Goal: Task Accomplishment & Management: Use online tool/utility

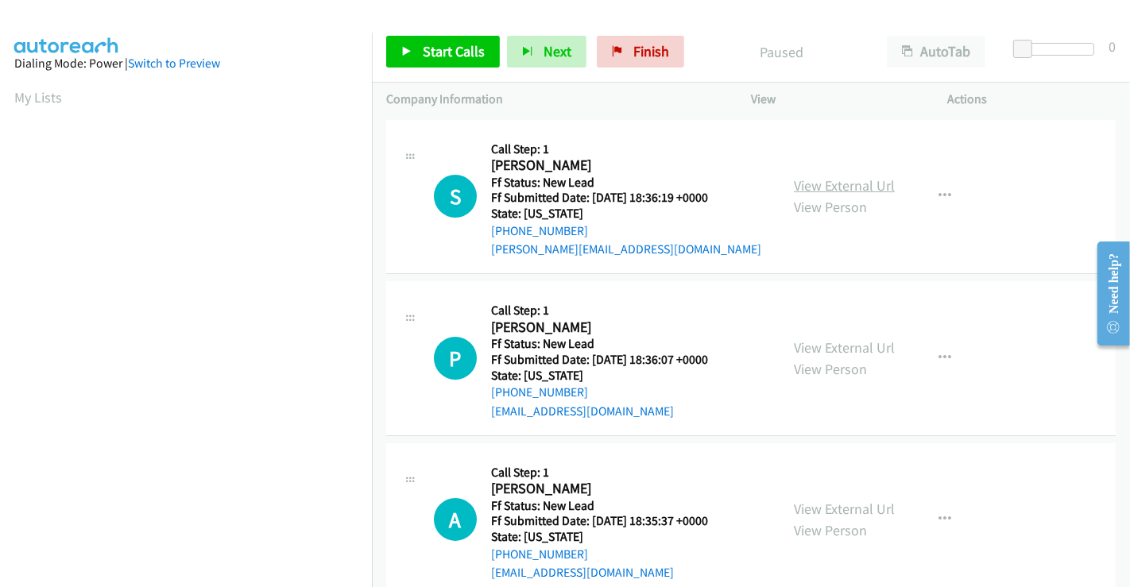
click at [830, 181] on link "View External Url" at bounding box center [844, 185] width 101 height 18
click at [836, 351] on link "View External Url" at bounding box center [844, 348] width 101 height 18
click at [820, 507] on link "View External Url" at bounding box center [844, 509] width 101 height 18
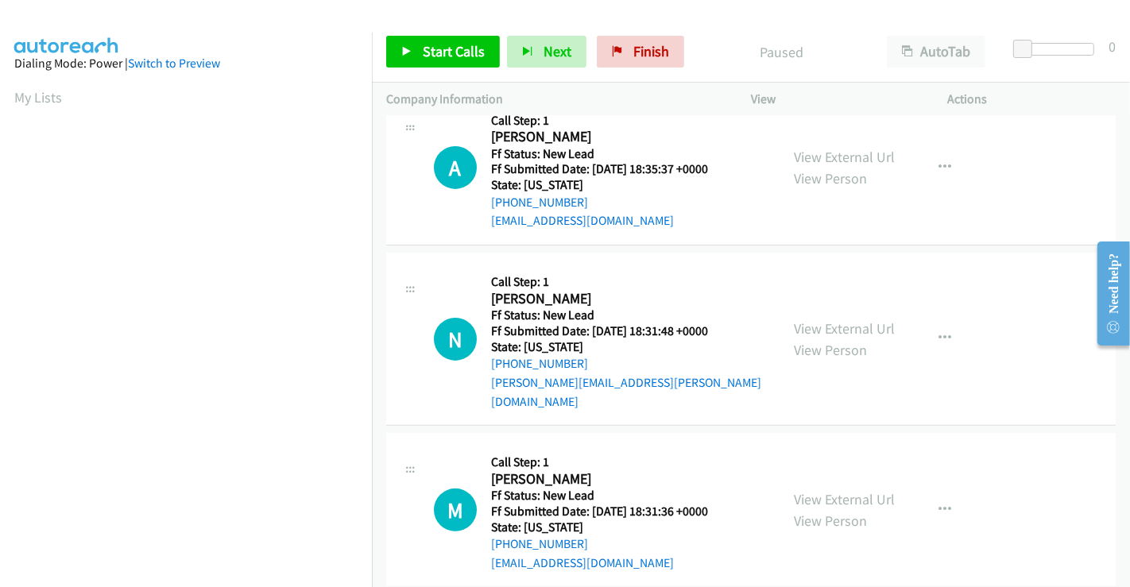
scroll to position [353, 0]
click at [820, 319] on link "View External Url" at bounding box center [844, 328] width 101 height 18
click at [827, 490] on link "View External Url" at bounding box center [844, 499] width 101 height 18
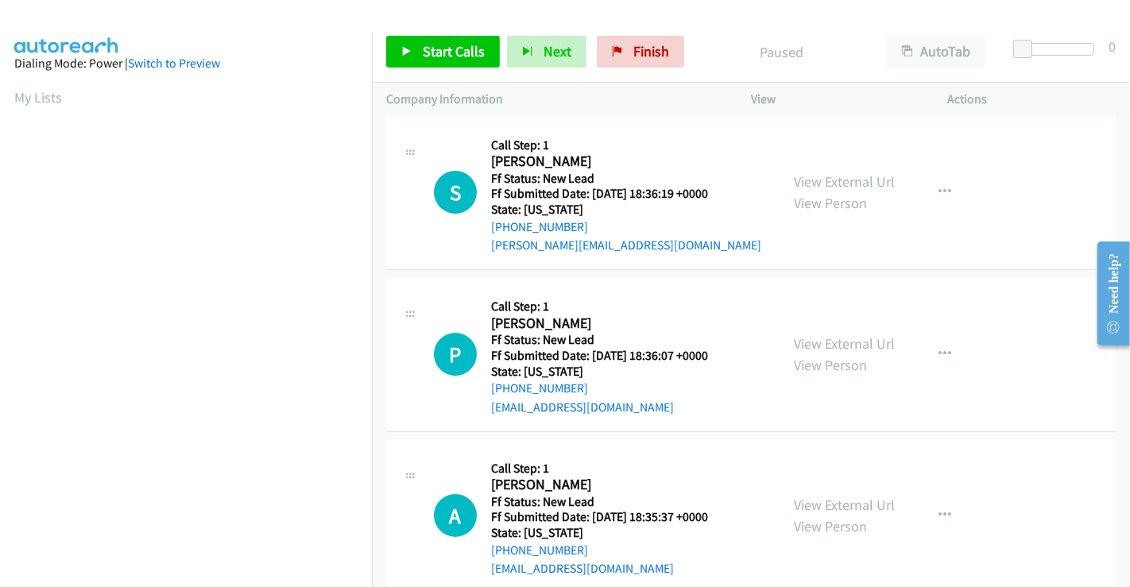
scroll to position [0, 0]
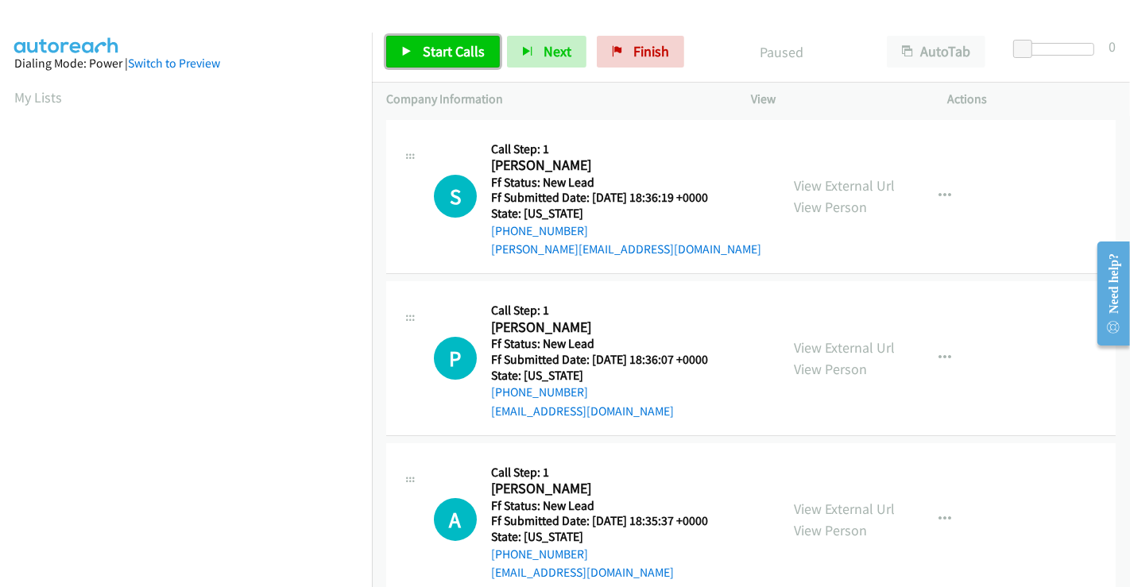
click at [463, 45] on span "Start Calls" at bounding box center [454, 51] width 62 height 18
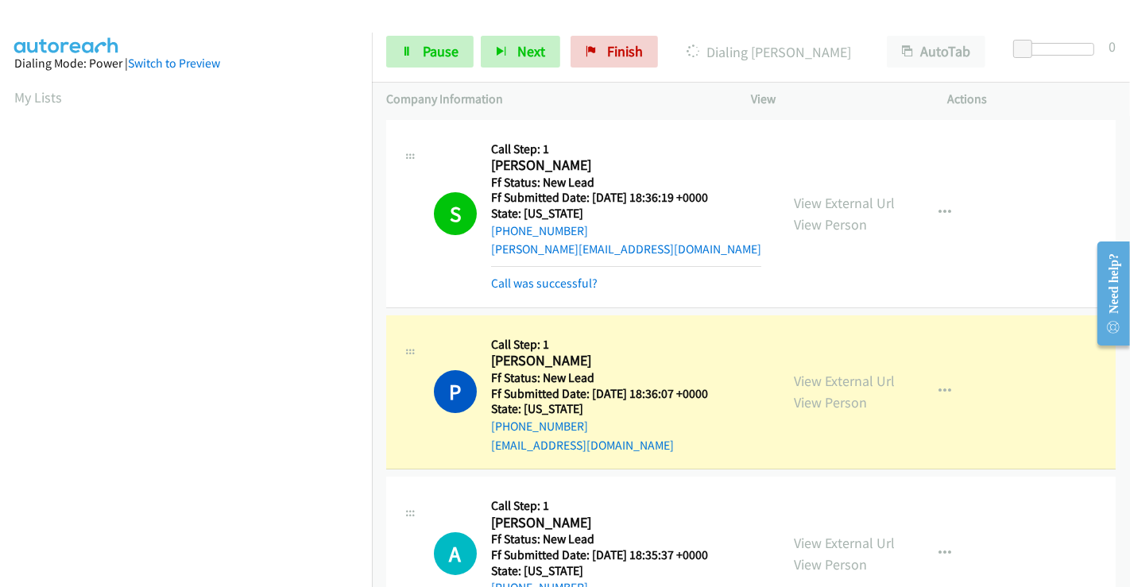
scroll to position [306, 0]
click at [521, 277] on link "Call was successful?" at bounding box center [544, 283] width 107 height 15
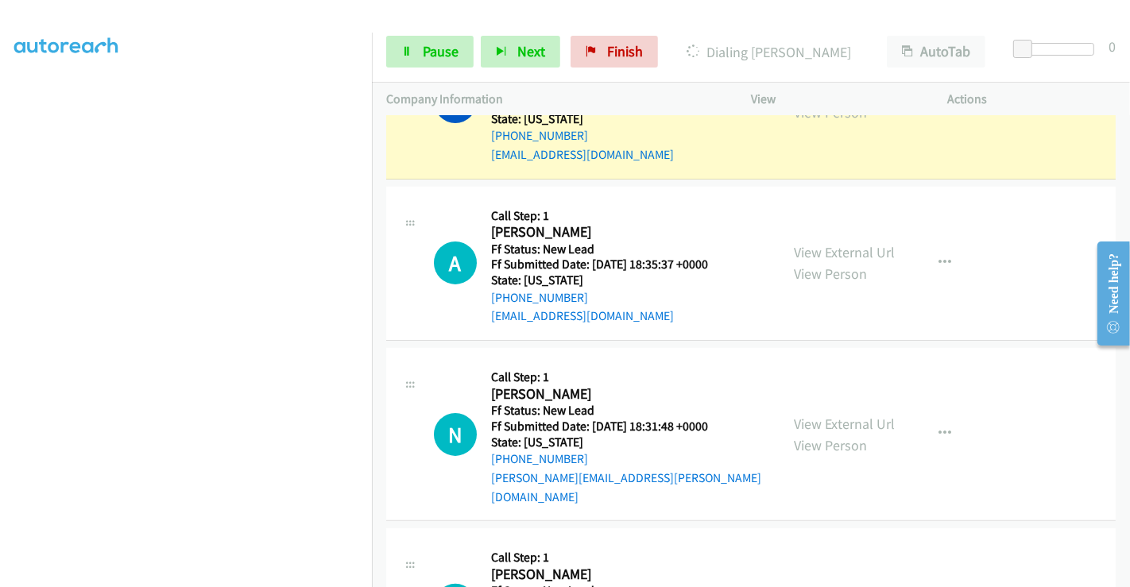
scroll to position [265, 0]
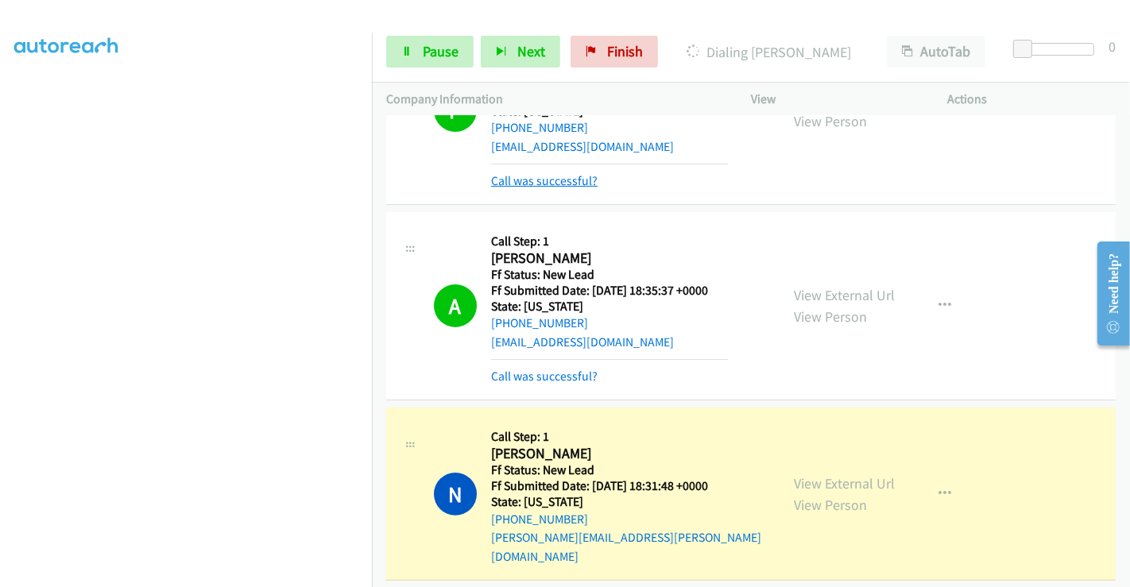
click at [578, 187] on link "Call was successful?" at bounding box center [544, 180] width 107 height 15
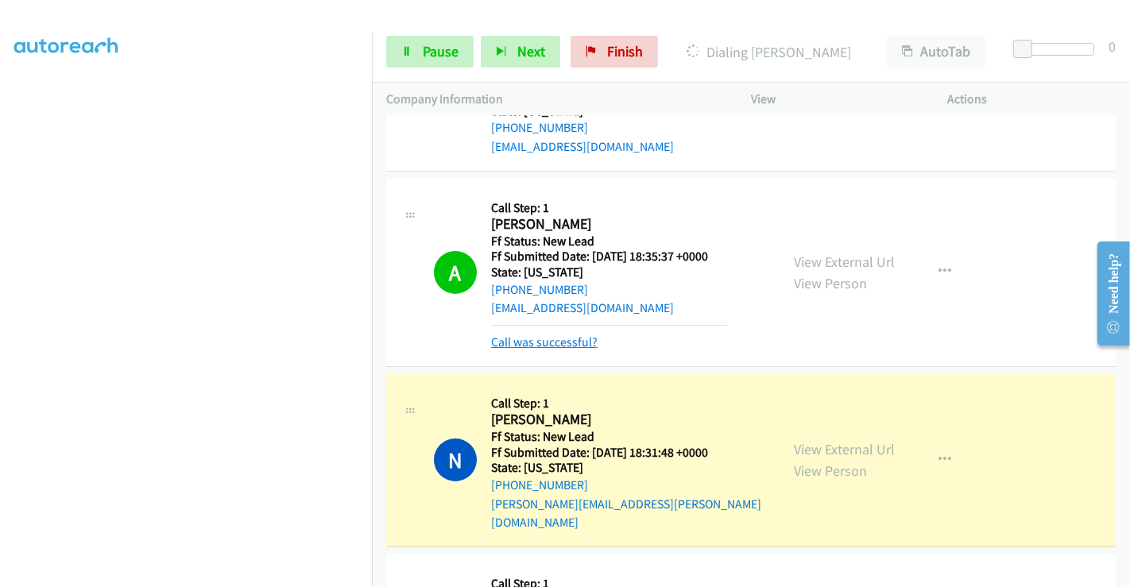
click at [557, 338] on link "Call was successful?" at bounding box center [544, 342] width 107 height 15
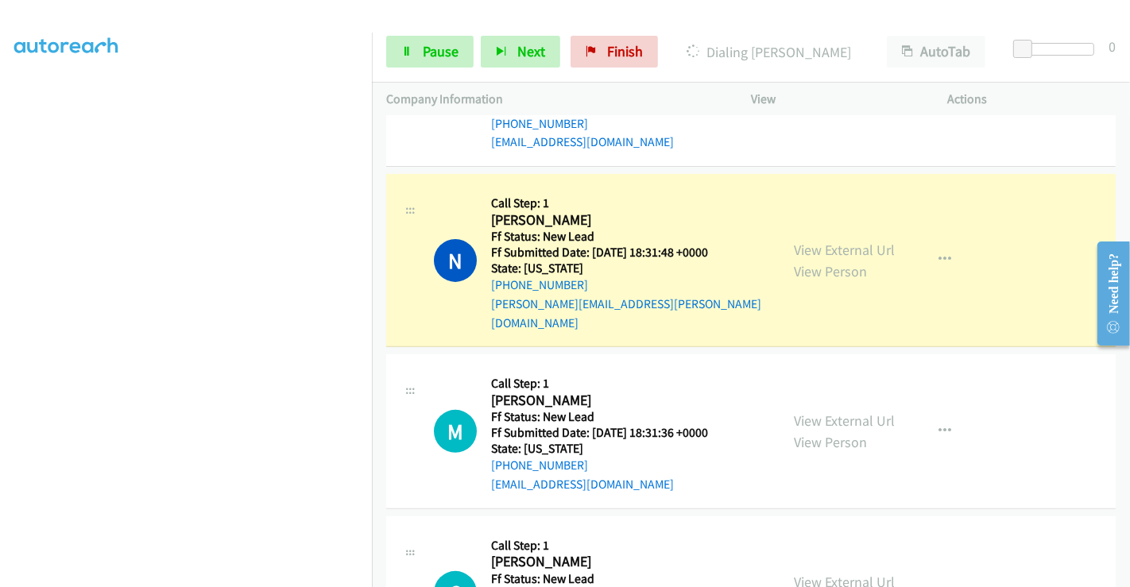
scroll to position [529, 0]
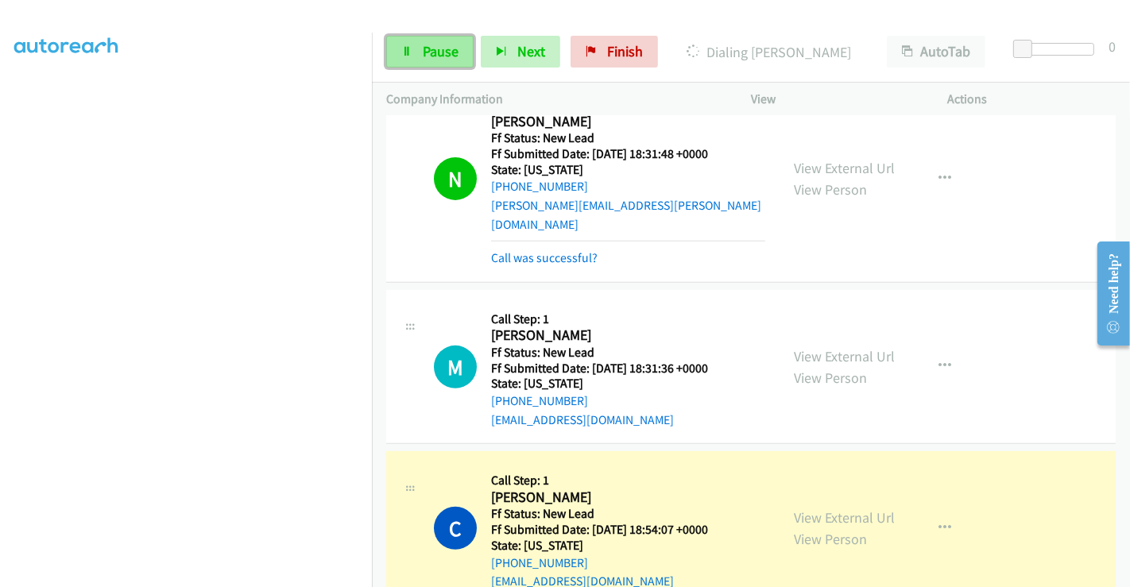
click at [441, 46] on span "Pause" at bounding box center [441, 51] width 36 height 18
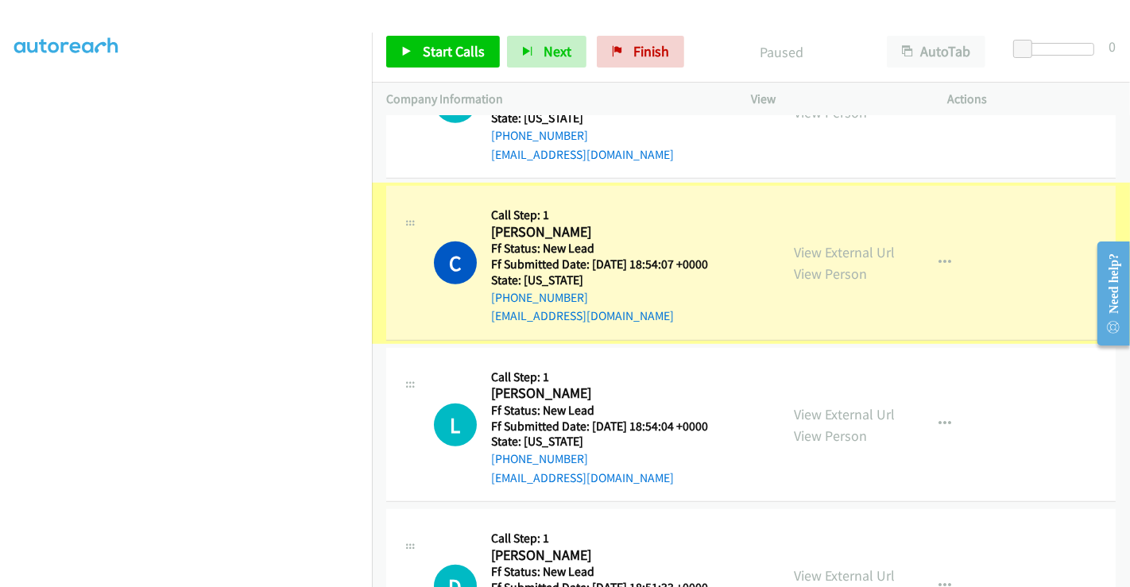
scroll to position [795, 0]
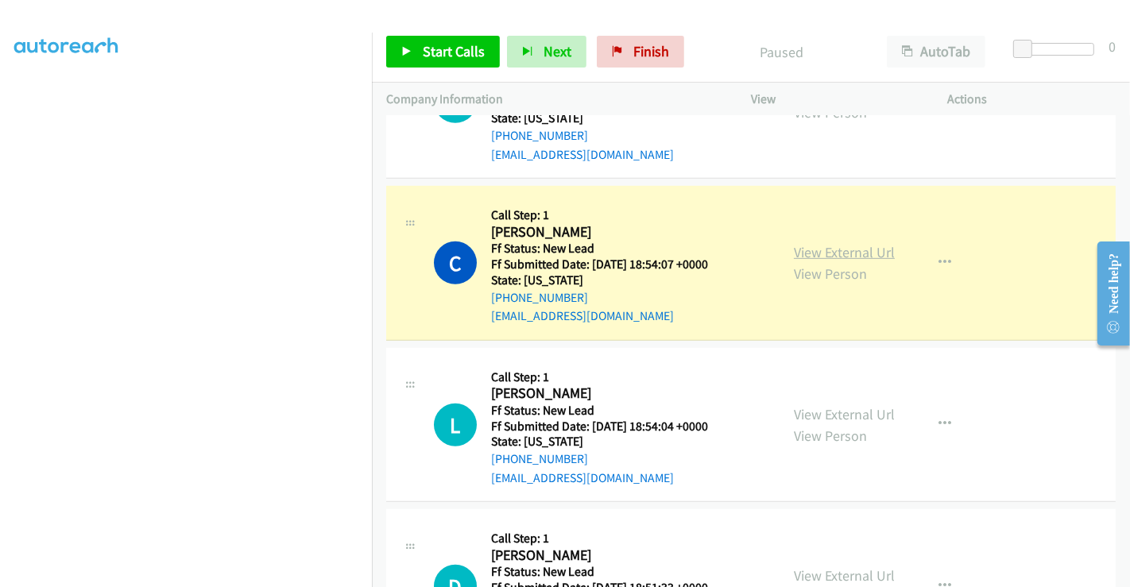
click at [824, 243] on link "View External Url" at bounding box center [844, 252] width 101 height 18
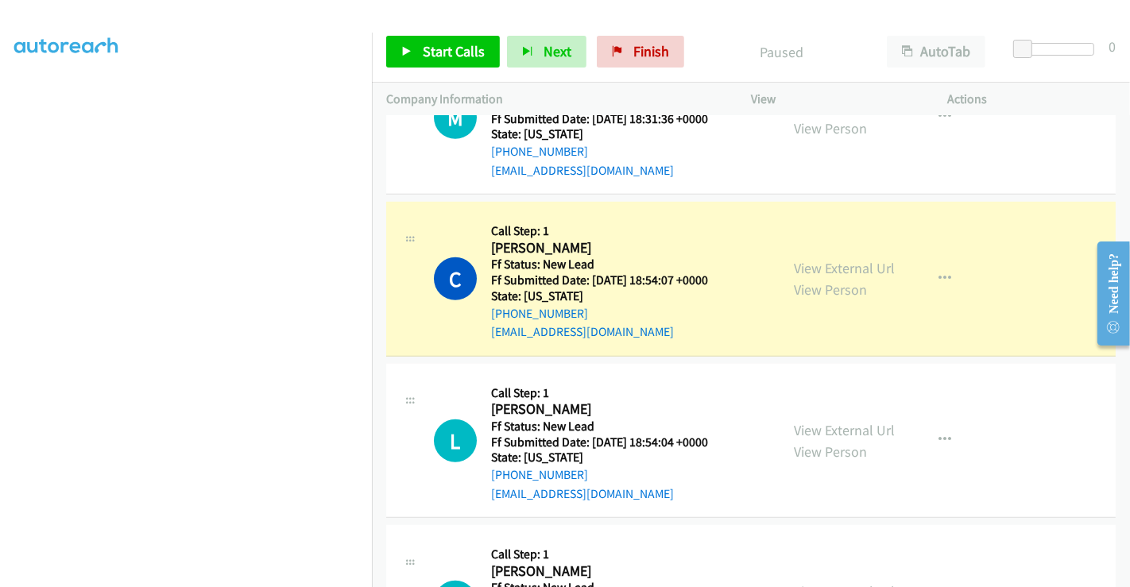
scroll to position [611, 0]
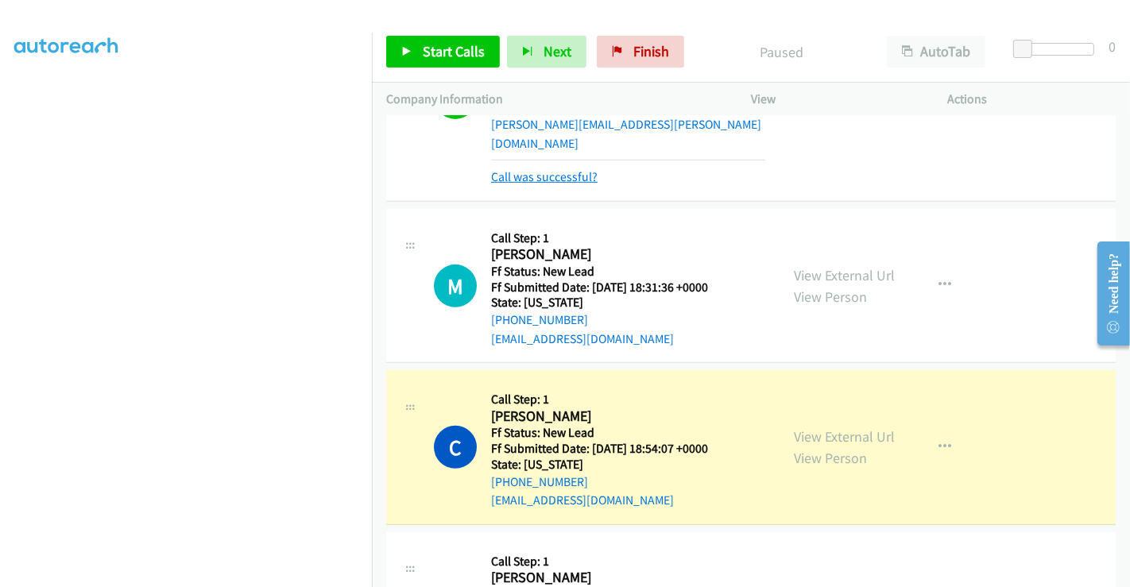
click at [560, 169] on link "Call was successful?" at bounding box center [544, 176] width 107 height 15
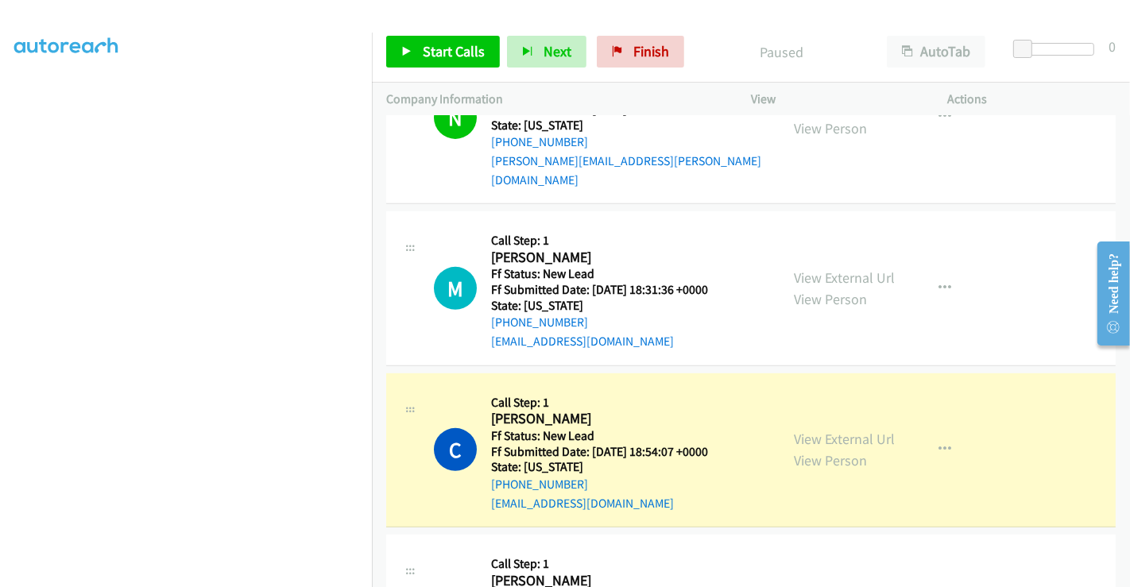
scroll to position [787, 0]
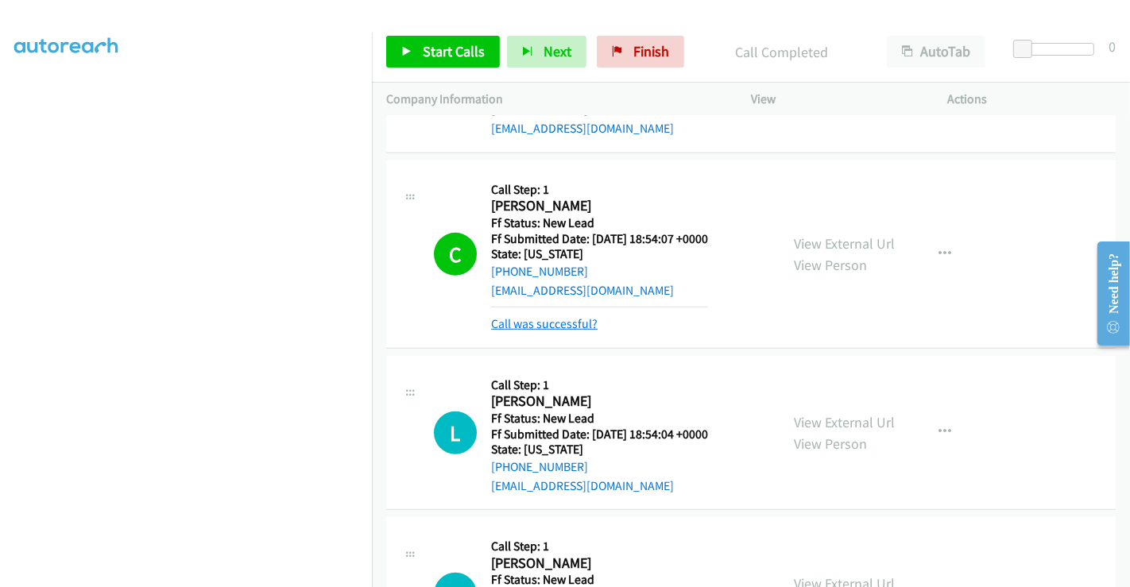
click at [546, 316] on link "Call was successful?" at bounding box center [544, 323] width 107 height 15
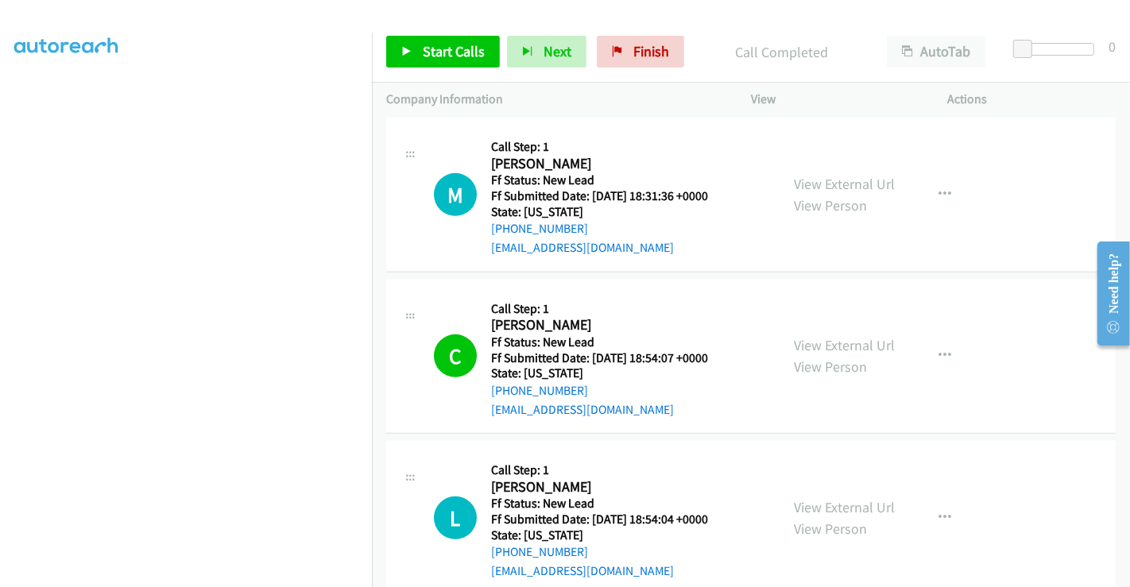
scroll to position [522, 0]
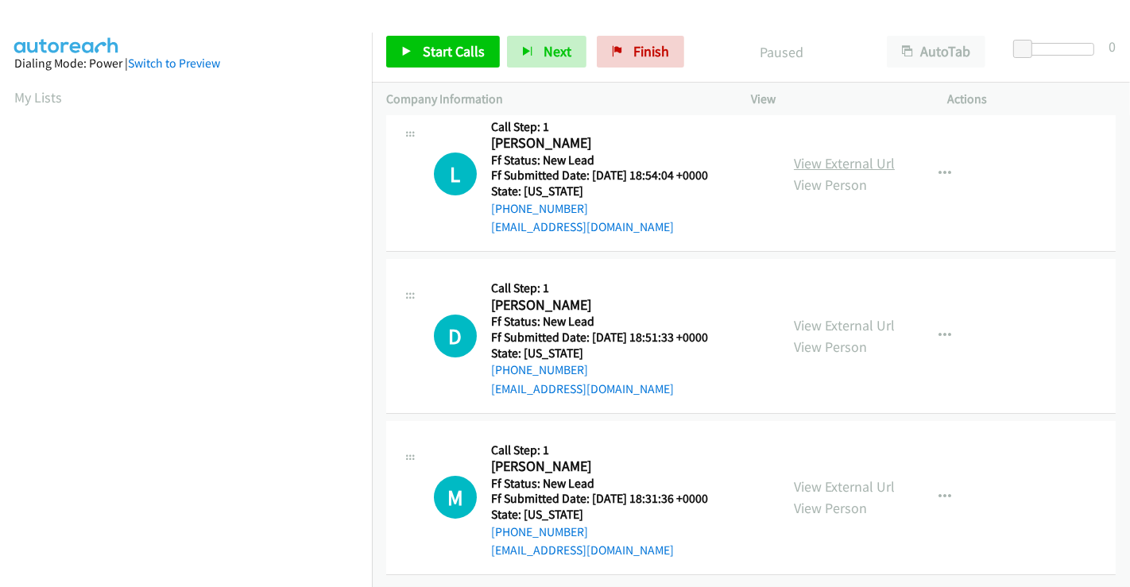
click at [850, 154] on link "View External Url" at bounding box center [844, 163] width 101 height 18
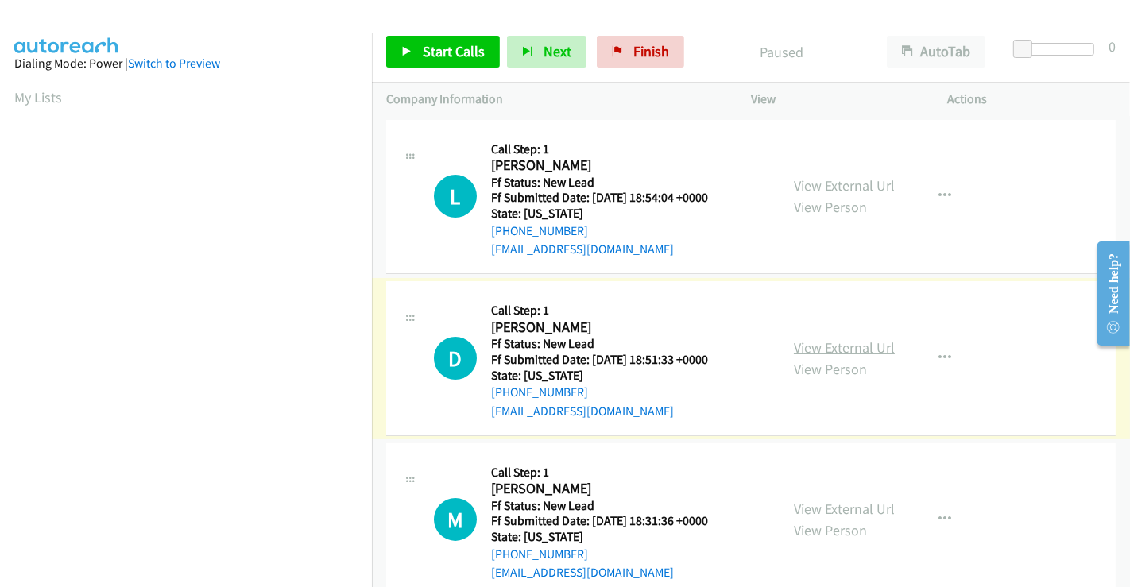
click at [831, 345] on link "View External Url" at bounding box center [844, 348] width 101 height 18
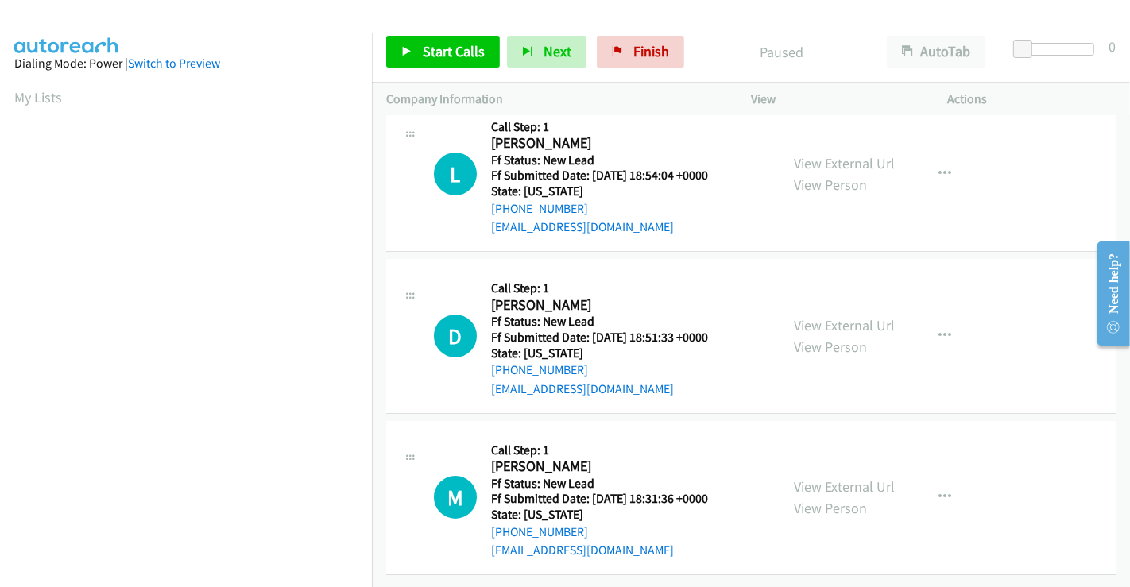
scroll to position [306, 0]
click at [436, 64] on link "Start Calls" at bounding box center [443, 52] width 114 height 32
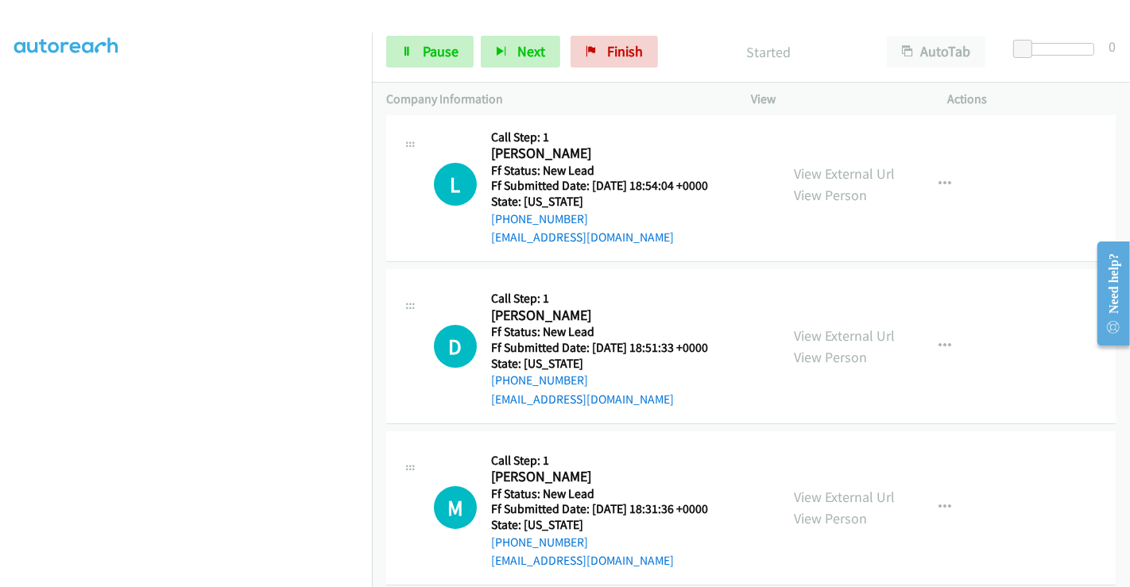
scroll to position [0, 0]
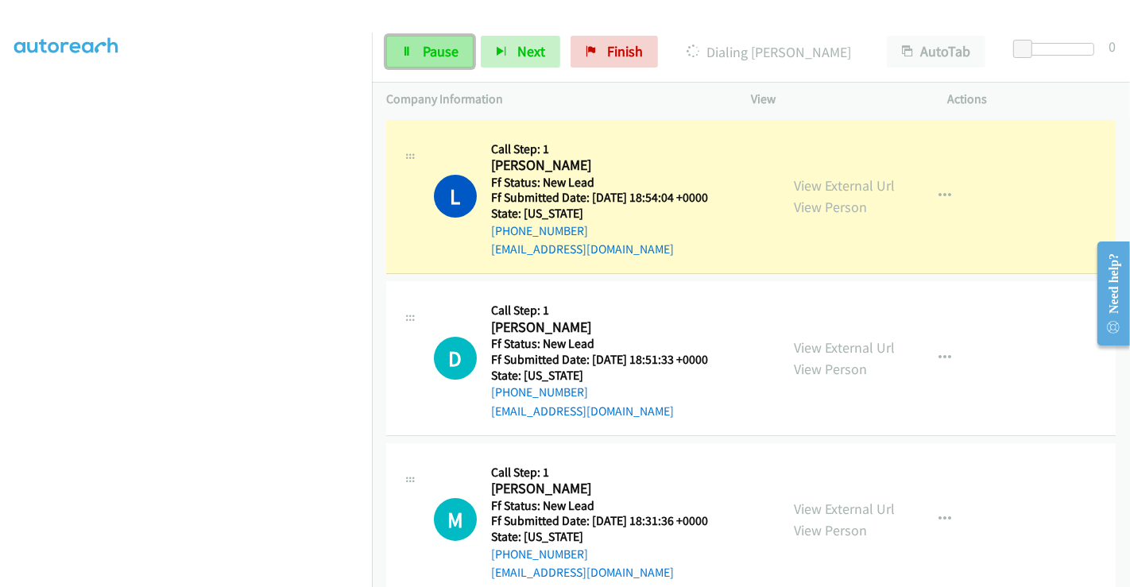
click at [442, 45] on span "Pause" at bounding box center [441, 51] width 36 height 18
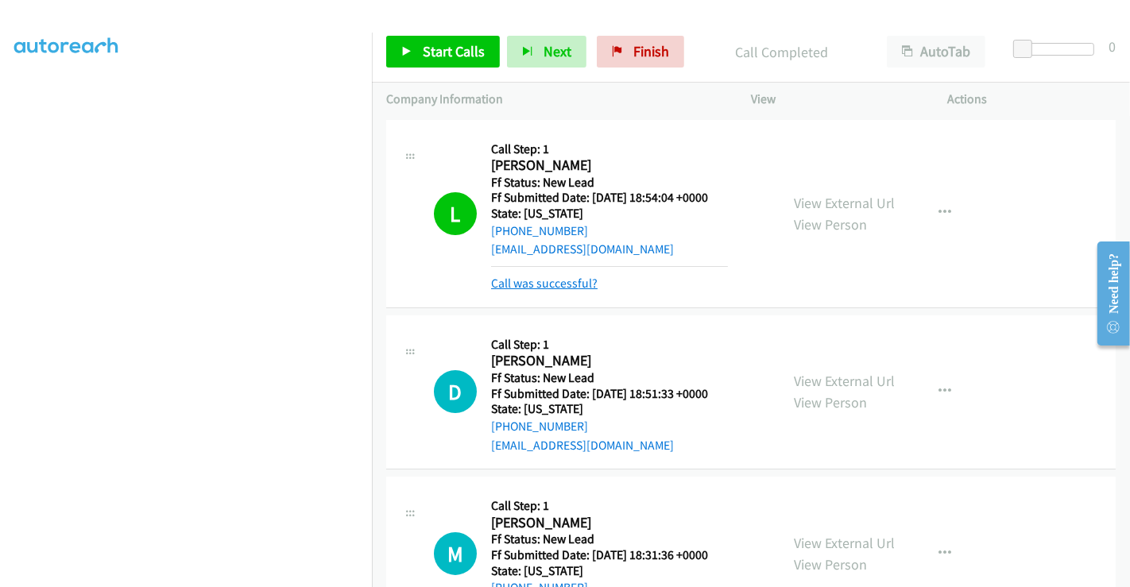
click at [544, 283] on link "Call was successful?" at bounding box center [544, 283] width 107 height 15
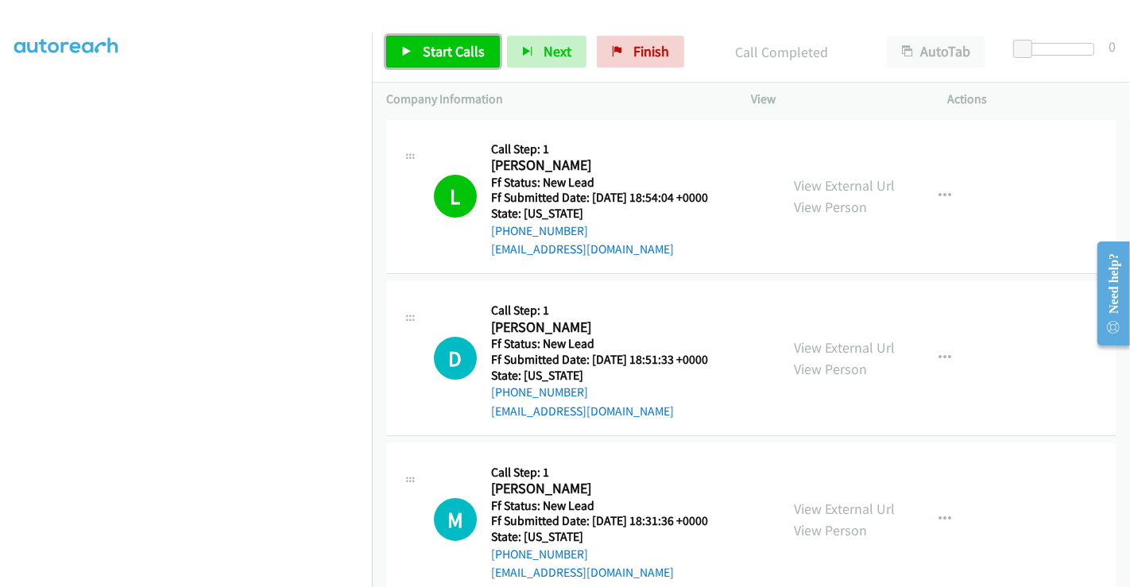
click at [442, 48] on span "Start Calls" at bounding box center [454, 51] width 62 height 18
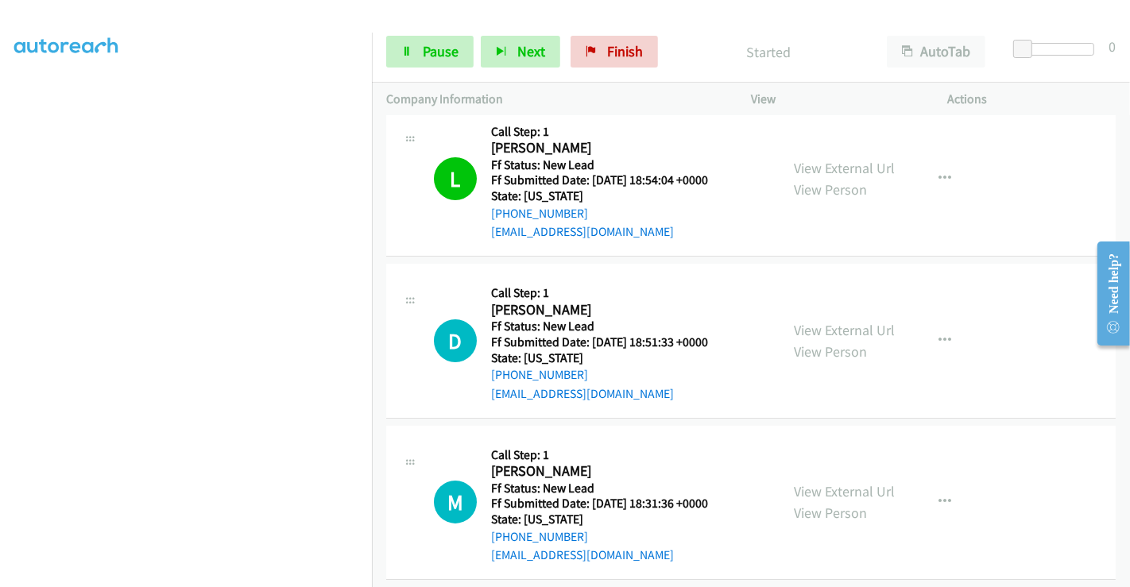
scroll to position [33, 0]
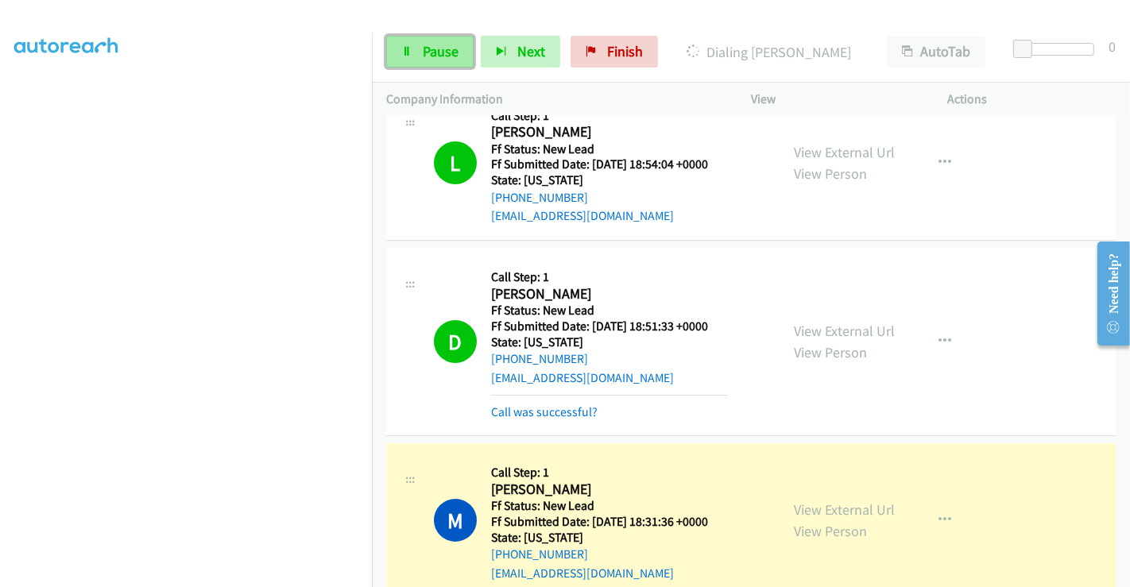
click at [429, 40] on link "Pause" at bounding box center [429, 52] width 87 height 32
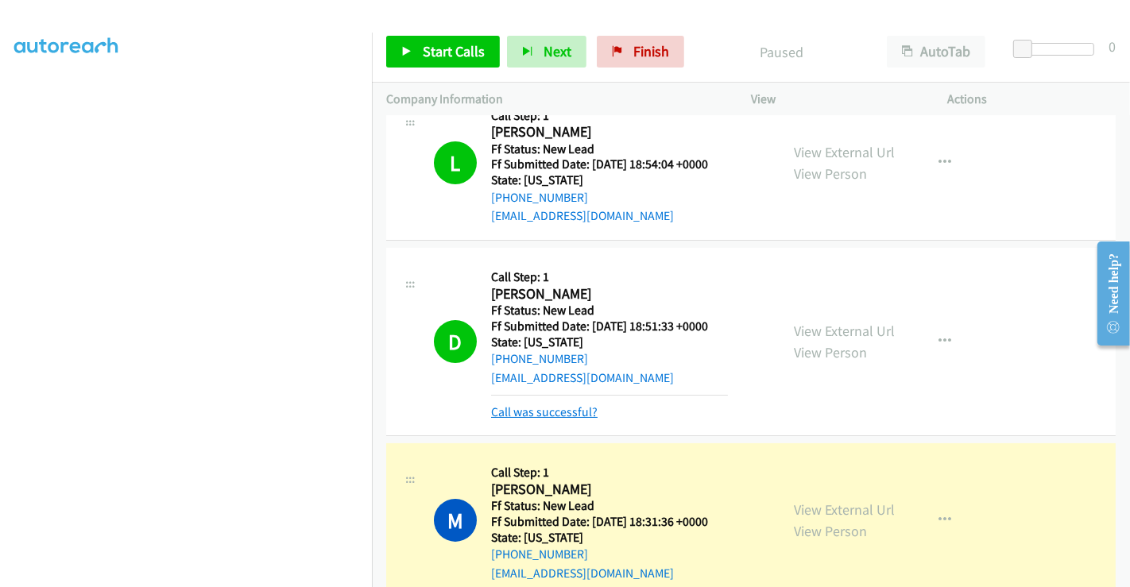
click at [565, 408] on link "Call was successful?" at bounding box center [544, 412] width 107 height 15
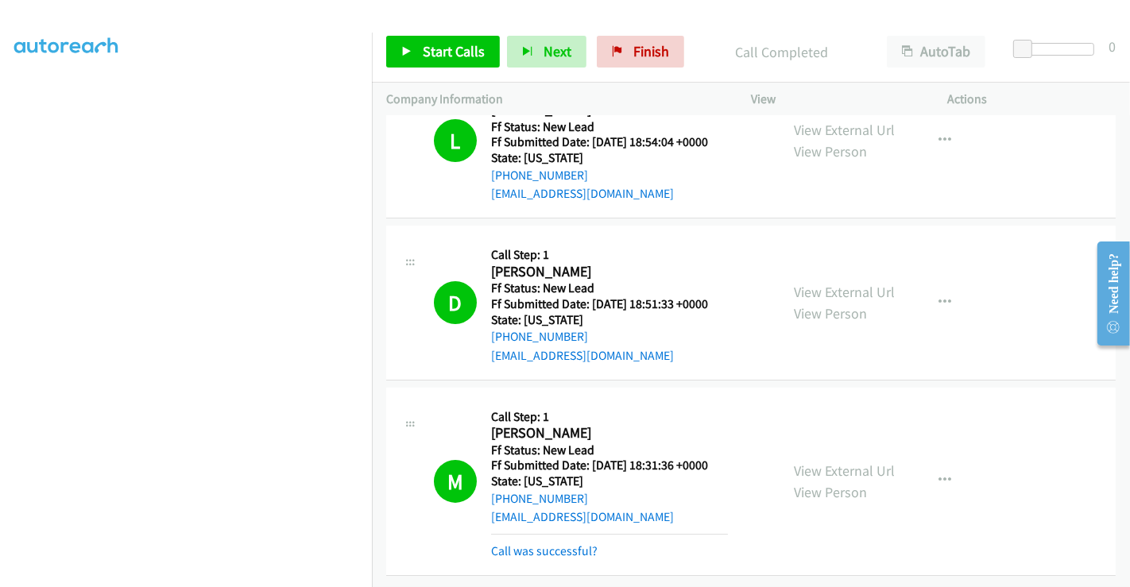
scroll to position [140, 0]
click at [572, 544] on link "Call was successful?" at bounding box center [544, 551] width 107 height 15
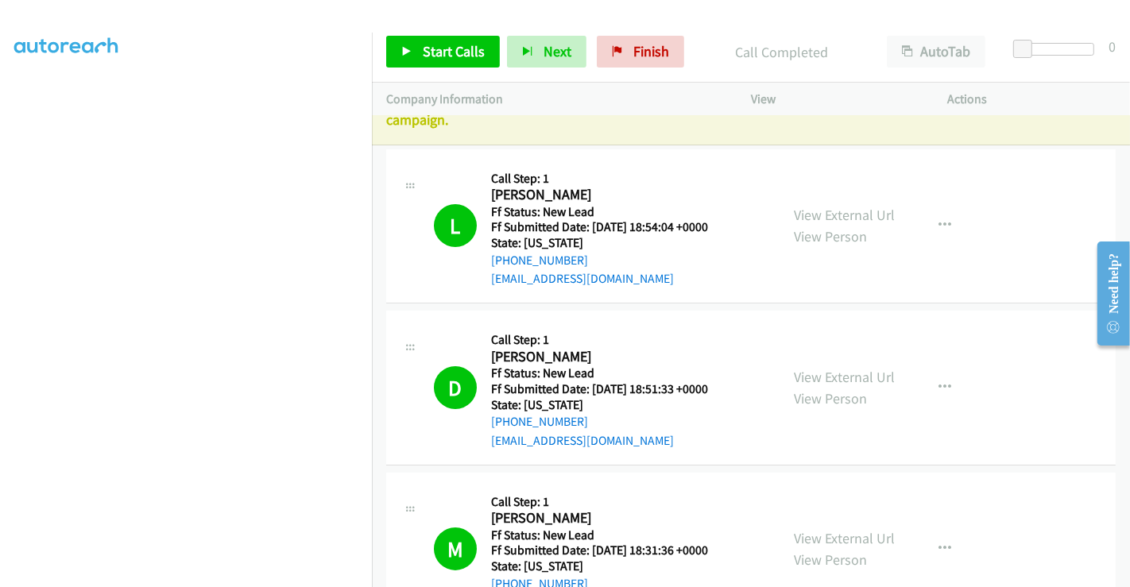
scroll to position [0, 0]
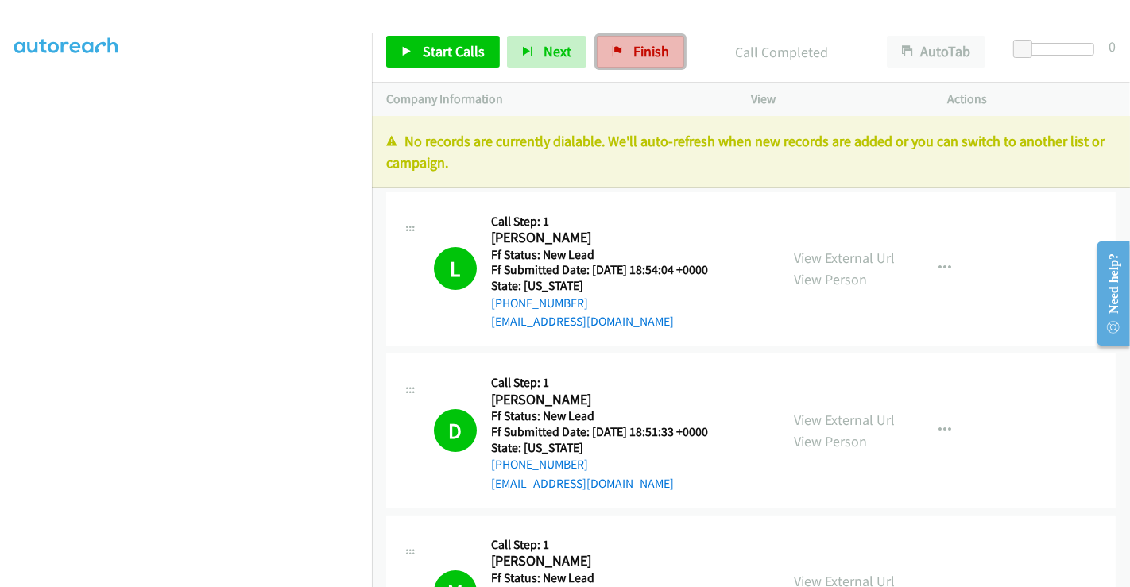
click at [637, 54] on span "Finish" at bounding box center [652, 51] width 36 height 18
